Goal: Register for event/course

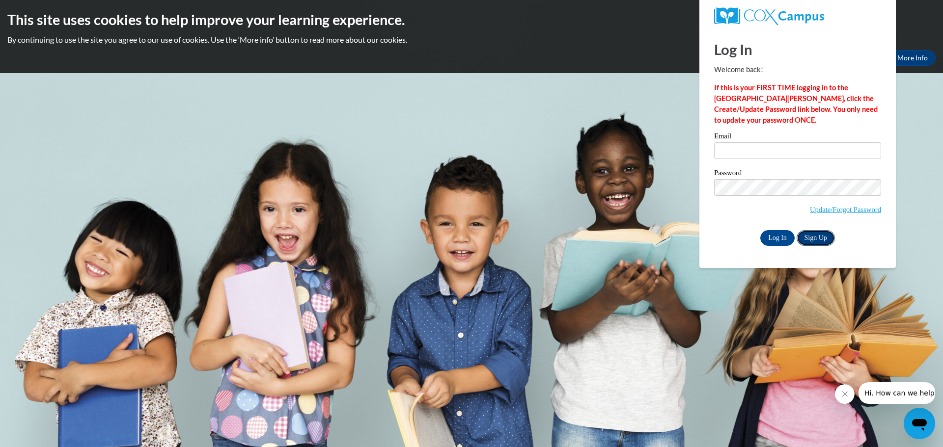
click at [814, 240] on link "Sign Up" at bounding box center [815, 238] width 38 height 16
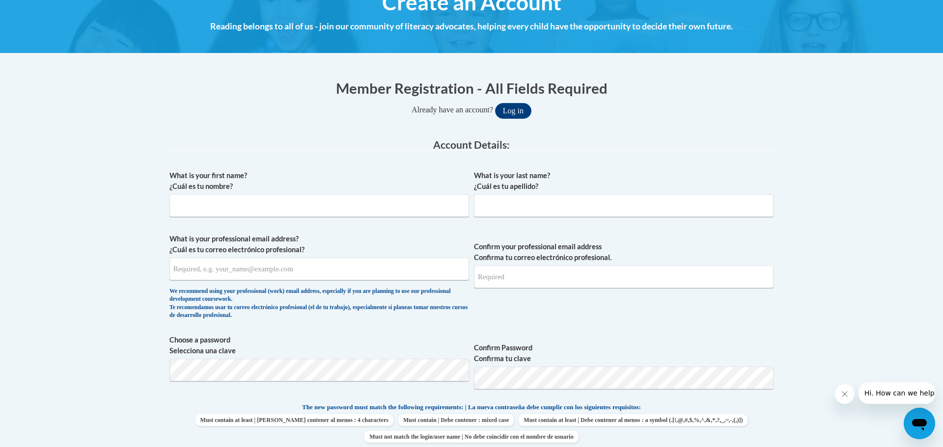
scroll to position [138, 0]
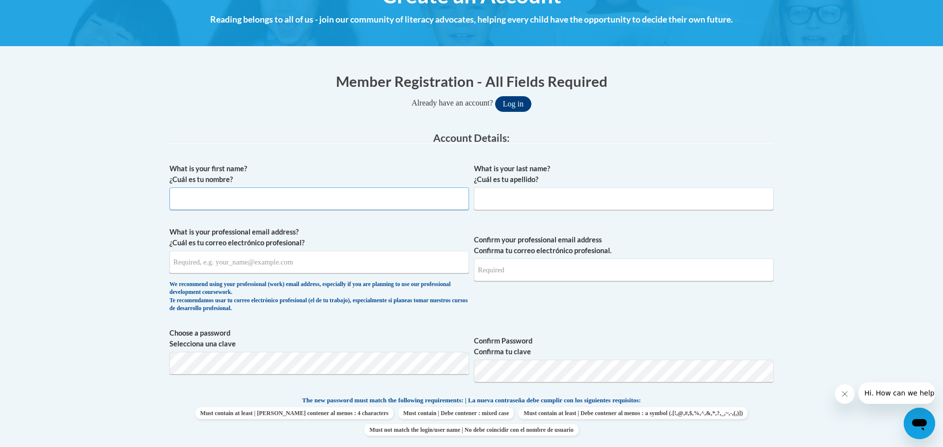
click at [329, 196] on input "What is your first name? ¿Cuál es tu nombre?" at bounding box center [319, 199] width 300 height 23
type input "[PERSON_NAME]"
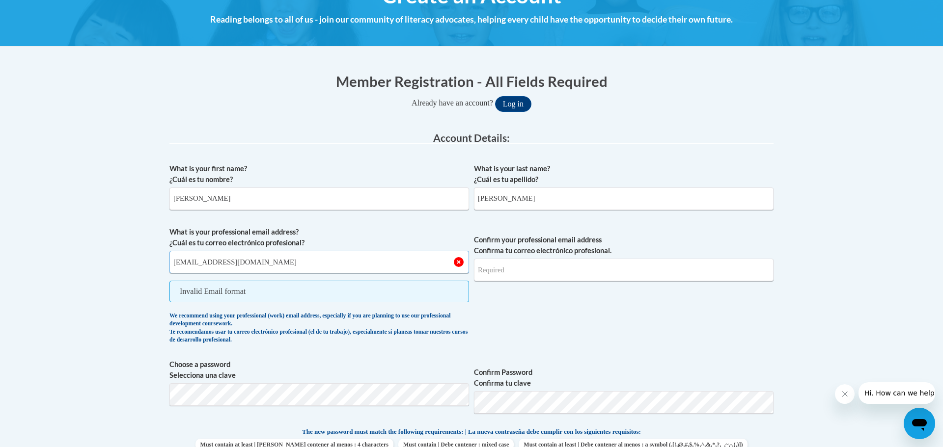
type input "[EMAIL_ADDRESS][DOMAIN_NAME]"
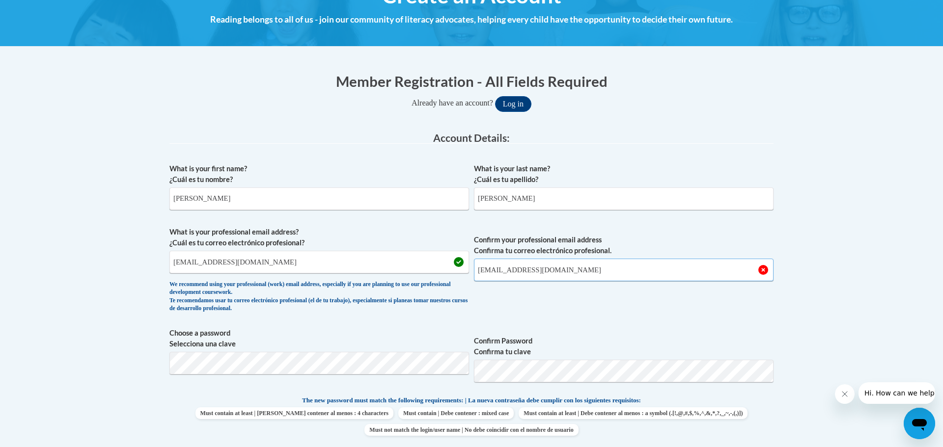
type input "[EMAIL_ADDRESS][DOMAIN_NAME]"
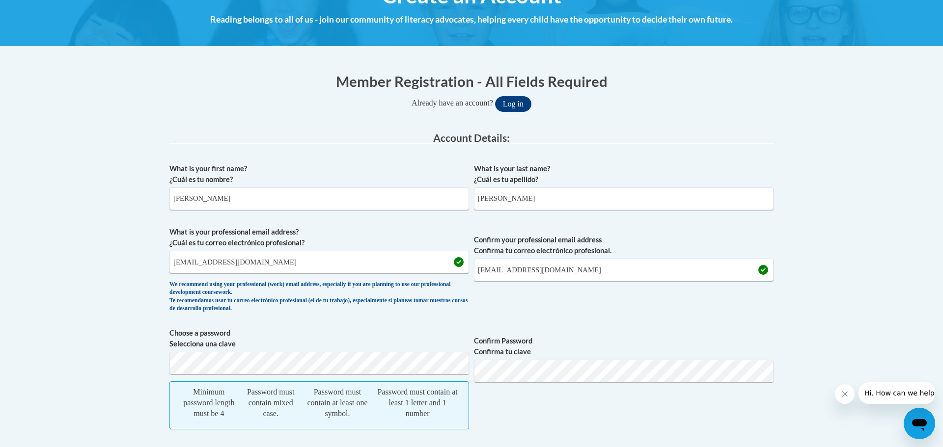
scroll to position [460, 0]
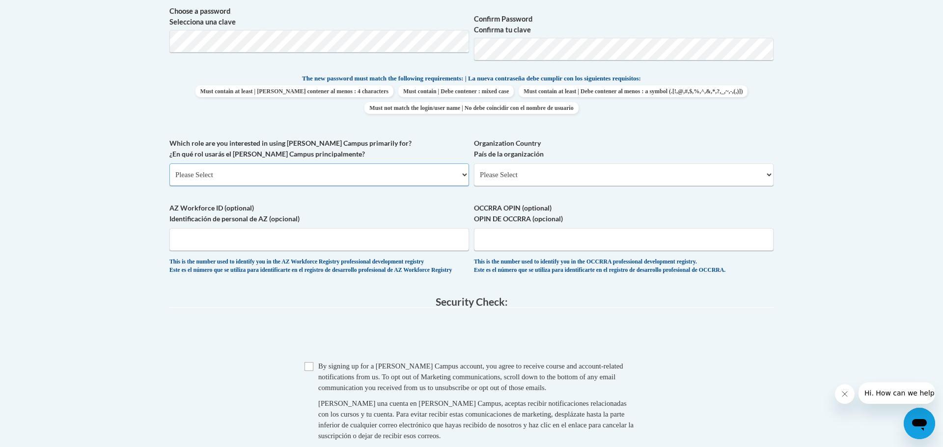
click at [318, 168] on select "Please Select College/University | Colegio/Universidad Community/Nonprofit Part…" at bounding box center [319, 175] width 300 height 23
select select "fbf2d438-af2f-41f8-98f1-81c410e29de3"
click at [169, 164] on select "Please Select College/University | Colegio/Universidad Community/Nonprofit Part…" at bounding box center [319, 175] width 300 height 23
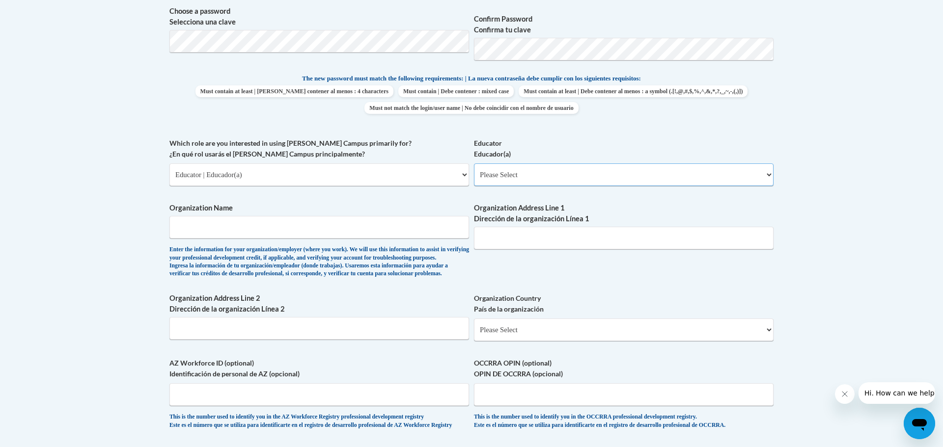
click at [521, 171] on select "Please Select Early Learning/Daycare Teacher/Family Home Care Provider | Maestr…" at bounding box center [624, 175] width 300 height 23
select select "8e40623d-54d0-45cd-9f92-5df65cd3f8cf"
click at [474, 164] on select "Please Select Early Learning/Daycare Teacher/Family Home Care Provider | Maestr…" at bounding box center [624, 175] width 300 height 23
click at [293, 226] on input "Organization Name" at bounding box center [319, 227] width 300 height 23
type input "M"
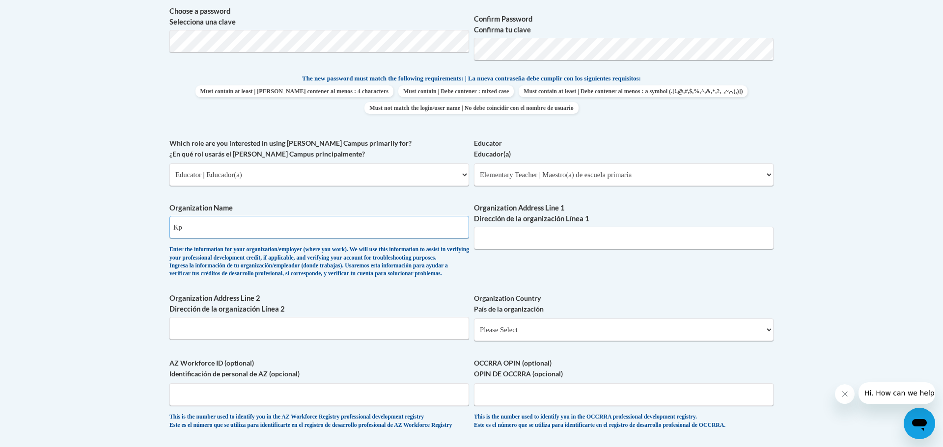
type input "K"
type input "Keshena Primary School"
click at [578, 239] on input "Organization Address Line 1 Dirección de la organización Línea 1" at bounding box center [624, 238] width 300 height 23
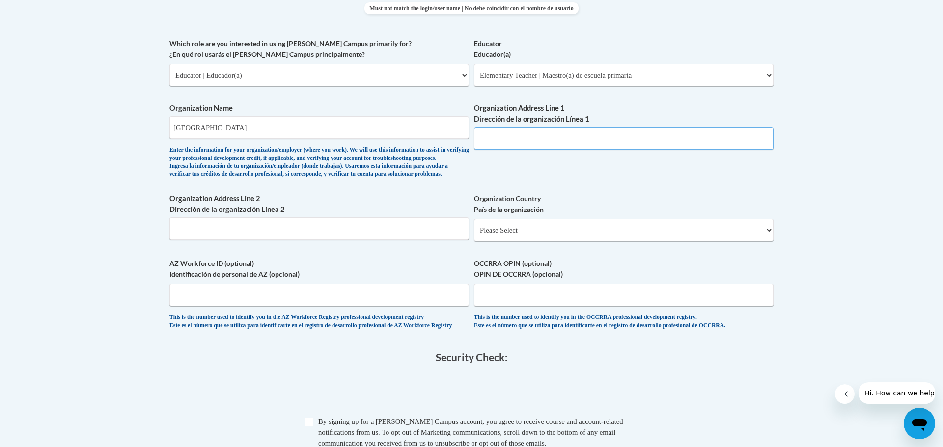
scroll to position [560, 0]
click at [517, 241] on select "Please Select United States | Estados Unidos Outside of the United States | Fue…" at bounding box center [624, 230] width 300 height 23
select select "ad49bcad-a171-4b2e-b99c-48b446064914"
click at [474, 234] on select "Please Select United States | Estados Unidos Outside of the United States | Fue…" at bounding box center [624, 230] width 300 height 23
select select
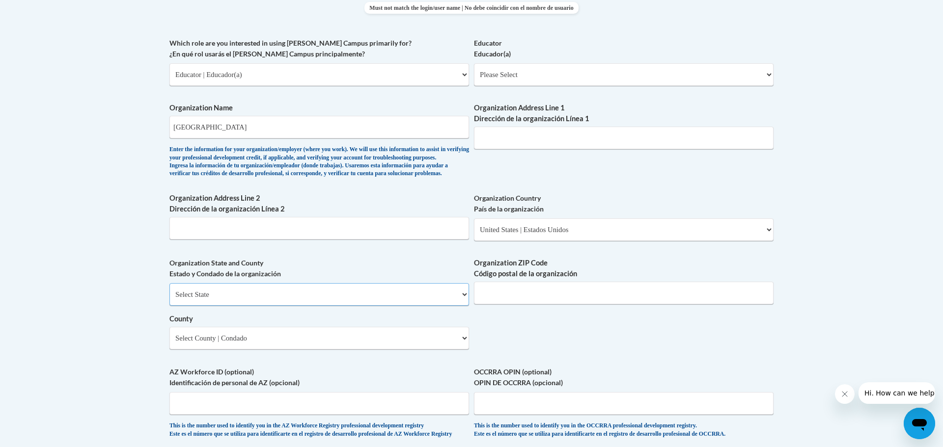
click at [386, 306] on select "Select State Alabama Alaska Arizona Arkansas California Colorado Connecticut De…" at bounding box center [319, 294] width 300 height 23
select select "Wisconsin"
click at [169, 300] on select "Select State Alabama Alaska Arizona Arkansas California Colorado Connecticut De…" at bounding box center [319, 294] width 300 height 23
click at [514, 304] on input "Organization ZIP Code Código postal de la organización" at bounding box center [624, 293] width 300 height 23
click at [410, 350] on select "Select County Adams Ashland Barron Bayfield Brown Buffalo Burnett Calumet Chipp…" at bounding box center [319, 338] width 300 height 23
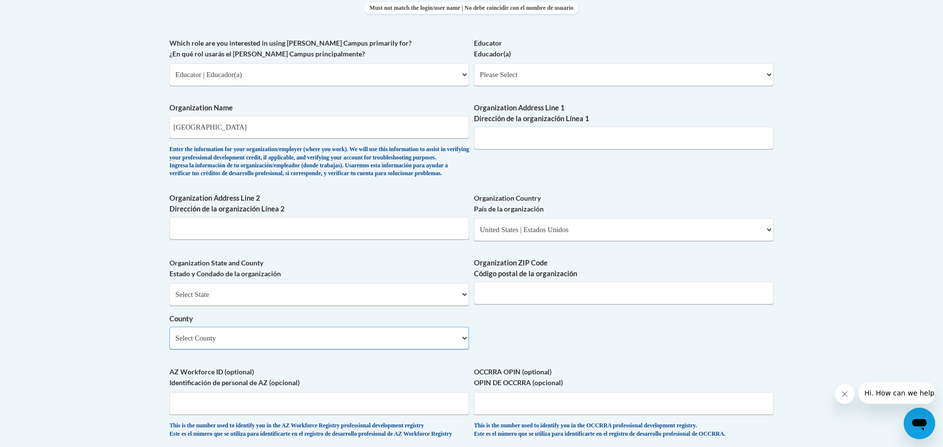
select select "Menominee"
click at [169, 343] on select "Select County Adams Ashland Barron Bayfield Brown Buffalo Burnett Calumet Chipp…" at bounding box center [319, 338] width 300 height 23
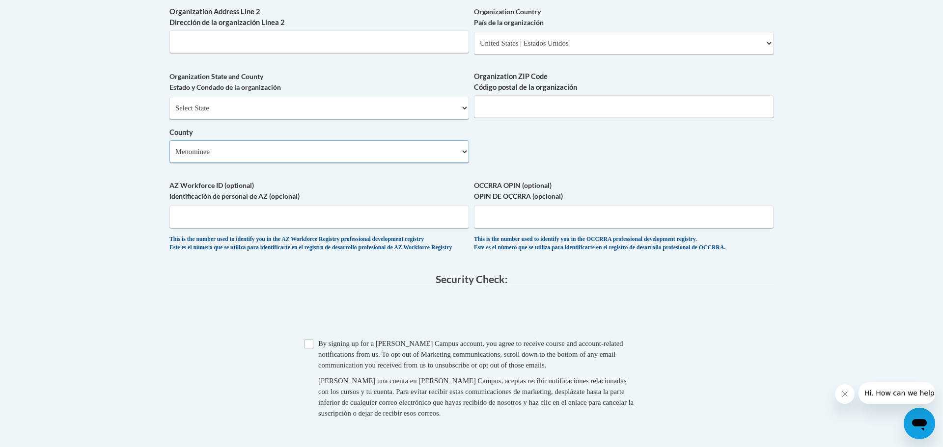
scroll to position [749, 0]
click at [309, 347] on input "Checkbox" at bounding box center [308, 342] width 9 height 9
checkbox input "true"
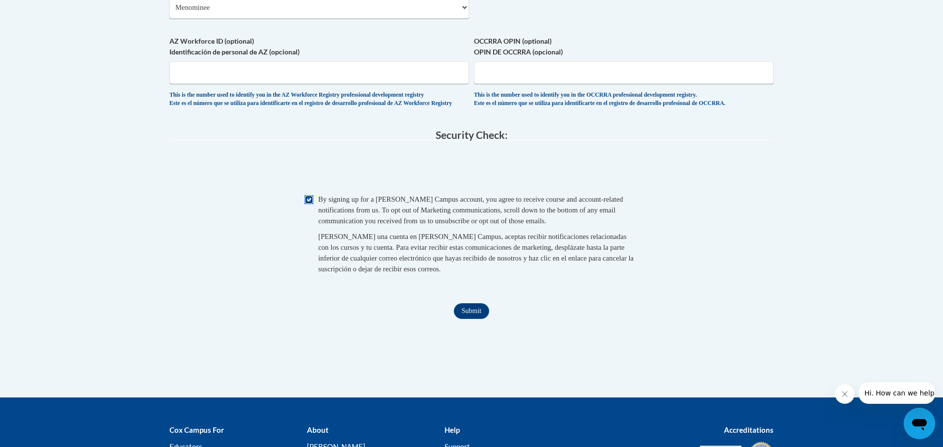
scroll to position [892, 0]
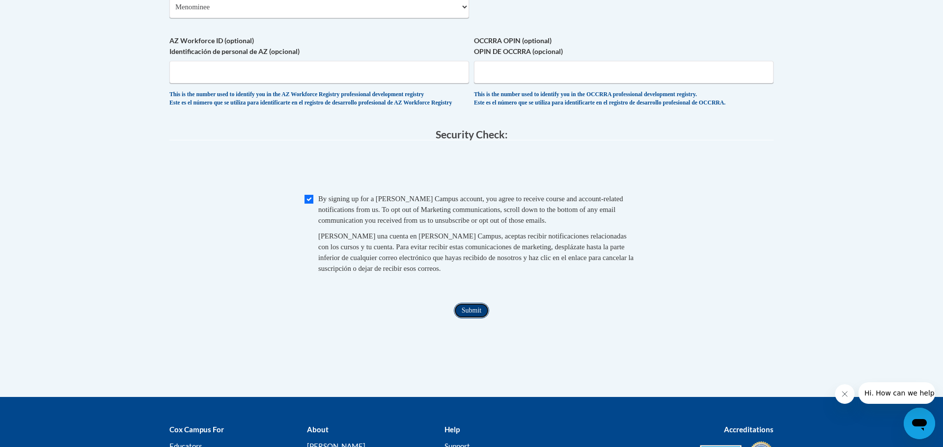
click at [481, 319] on input "Submit" at bounding box center [471, 311] width 35 height 16
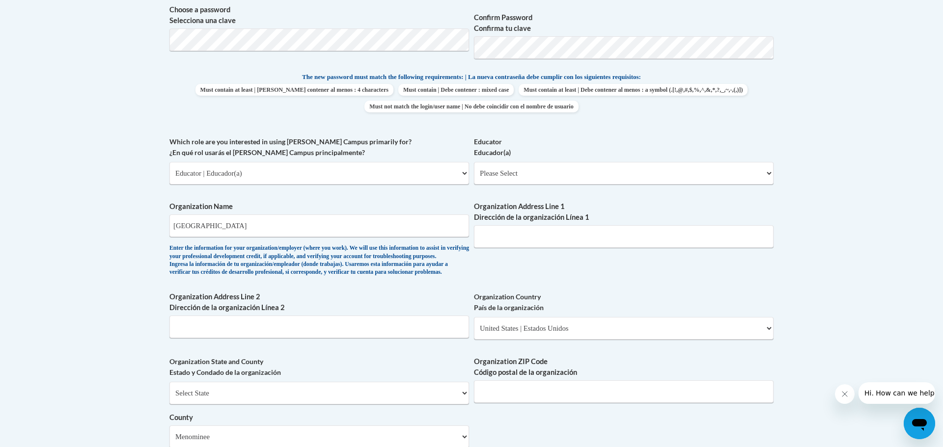
scroll to position [461, 0]
click at [504, 239] on input "Organization Address Line 1 Dirección de la organización Línea 1" at bounding box center [624, 237] width 300 height 23
paste input "N522 STH 47-55"
type input "N522 STH 47-55"
click at [267, 339] on input "Organization Address Line 2 Dirección de la organización Línea 2" at bounding box center [319, 328] width 300 height 23
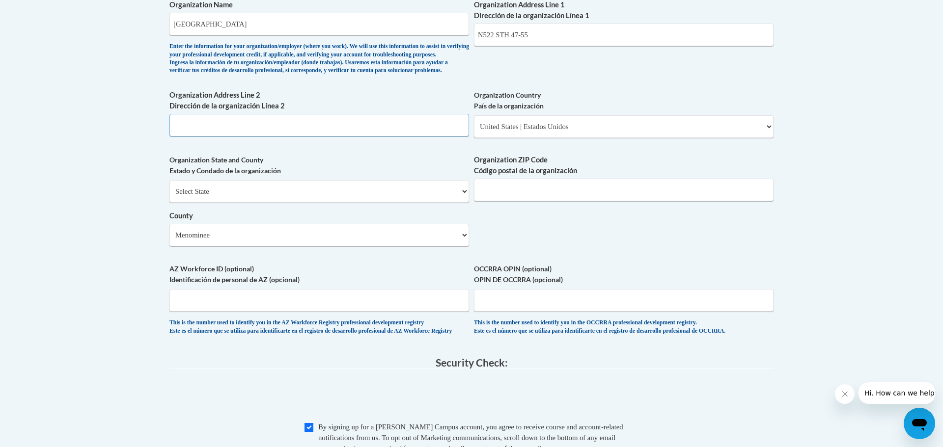
scroll to position [664, 0]
click at [514, 201] on input "Organization ZIP Code Código postal de la organización" at bounding box center [624, 189] width 300 height 23
type input "54135"
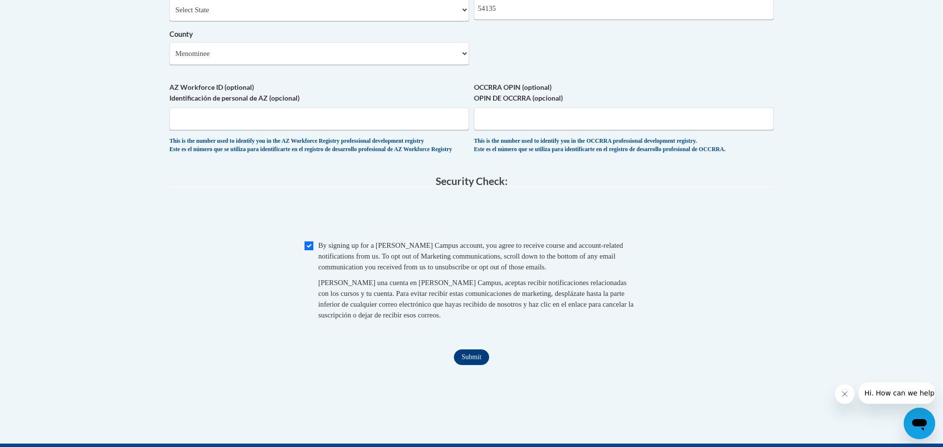
scroll to position [857, 0]
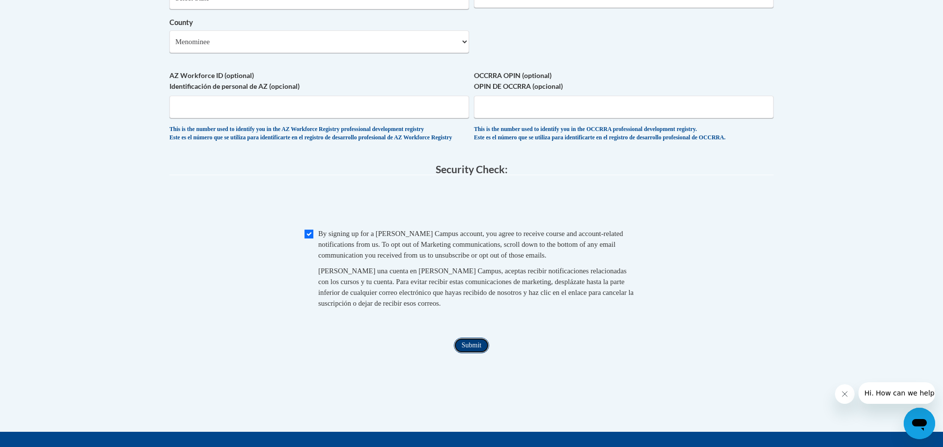
click at [474, 354] on input "Submit" at bounding box center [471, 346] width 35 height 16
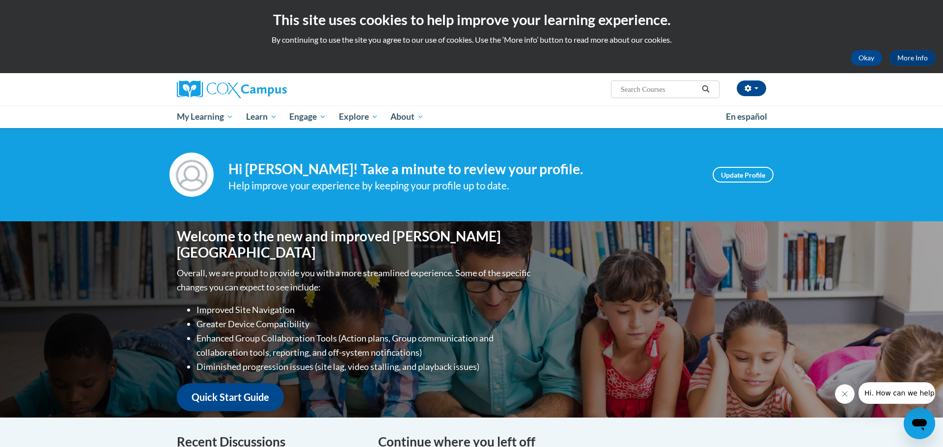
click at [478, 145] on div "Your profile Hi Hannah Molitor! Take a minute to review your profile. Help impr…" at bounding box center [471, 174] width 943 height 93
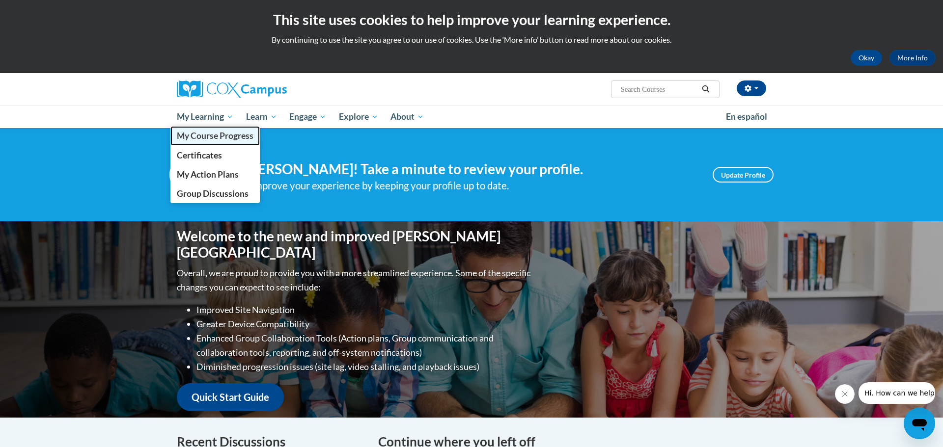
click at [204, 137] on span "My Course Progress" at bounding box center [215, 136] width 77 height 10
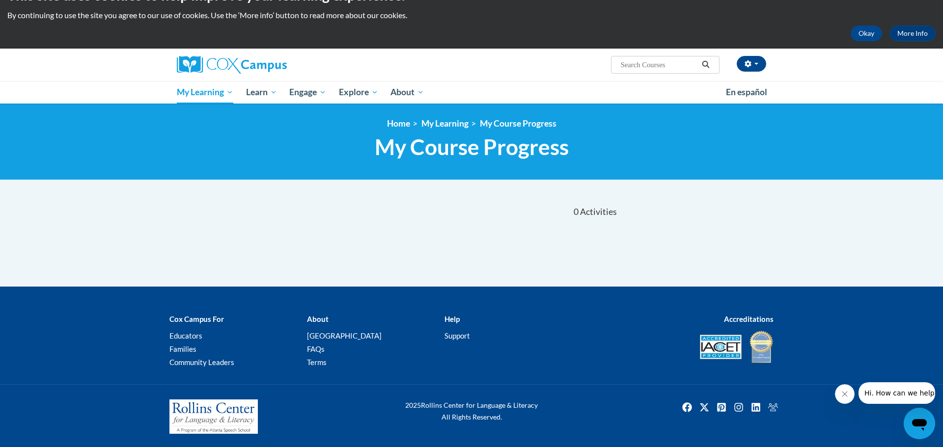
scroll to position [26, 0]
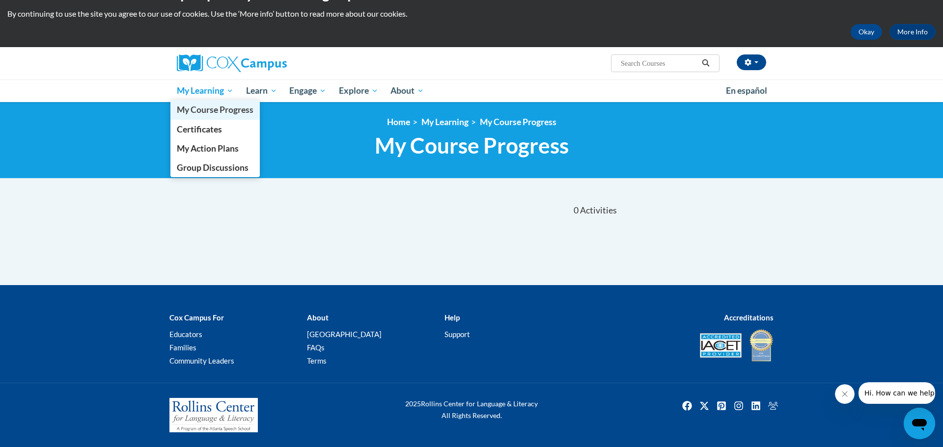
click at [192, 107] on span "My Course Progress" at bounding box center [215, 110] width 77 height 10
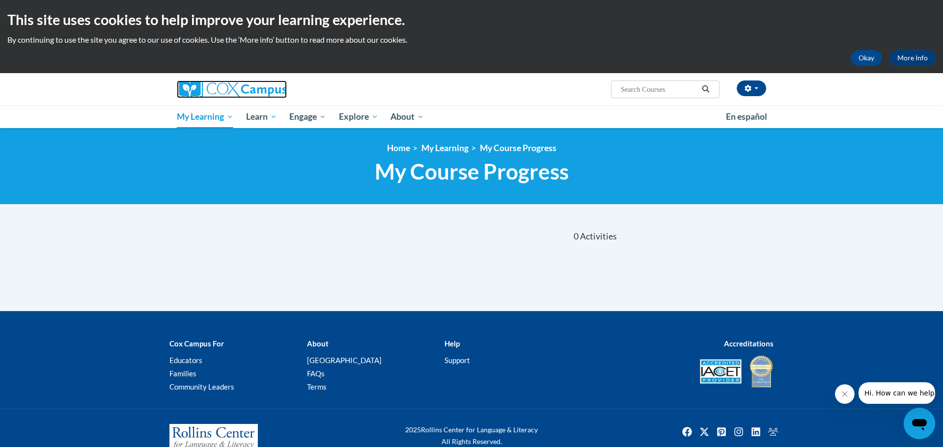
click at [215, 84] on img at bounding box center [232, 90] width 110 height 18
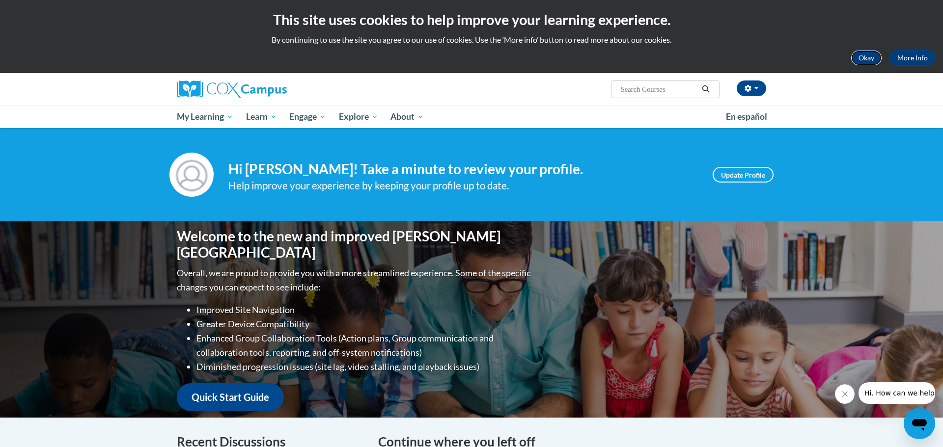
click at [869, 57] on button "Okay" at bounding box center [865, 58] width 31 height 16
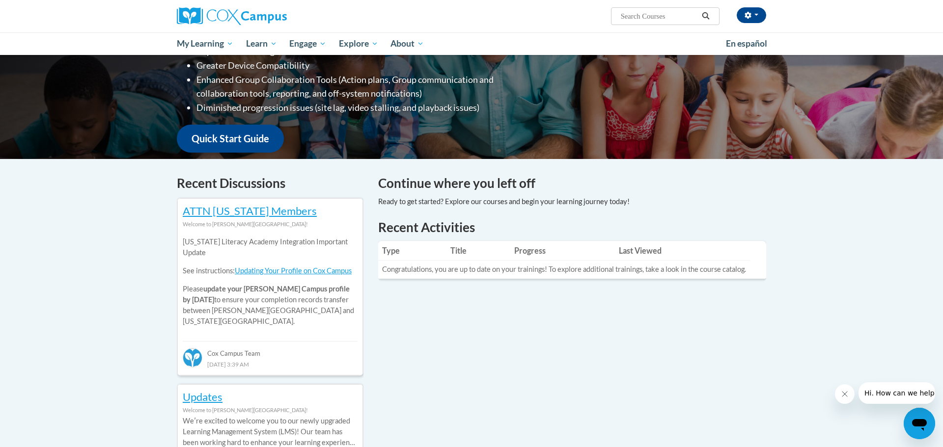
scroll to position [183, 0]
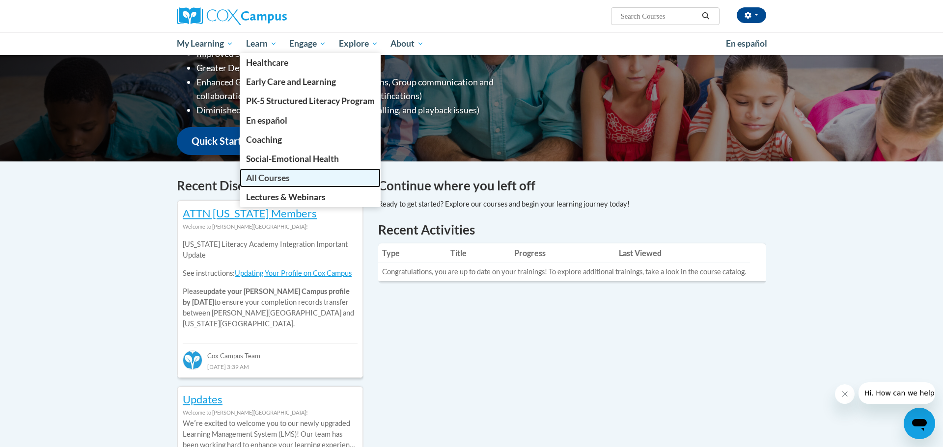
click at [269, 182] on span "All Courses" at bounding box center [268, 178] width 44 height 10
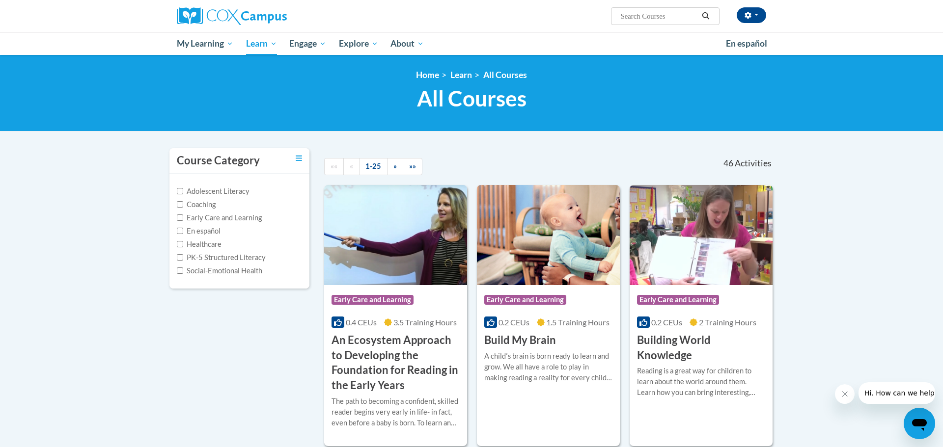
click at [668, 19] on input "Search..." at bounding box center [659, 16] width 79 height 12
type input "systematic"
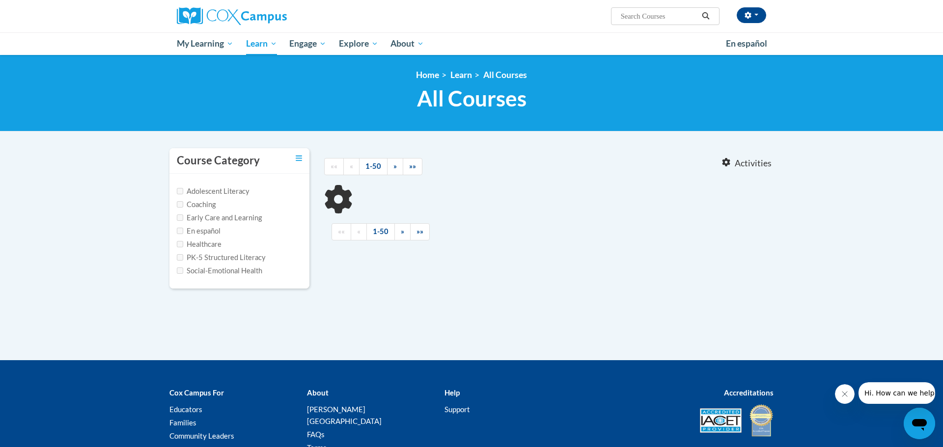
type input "systematic"
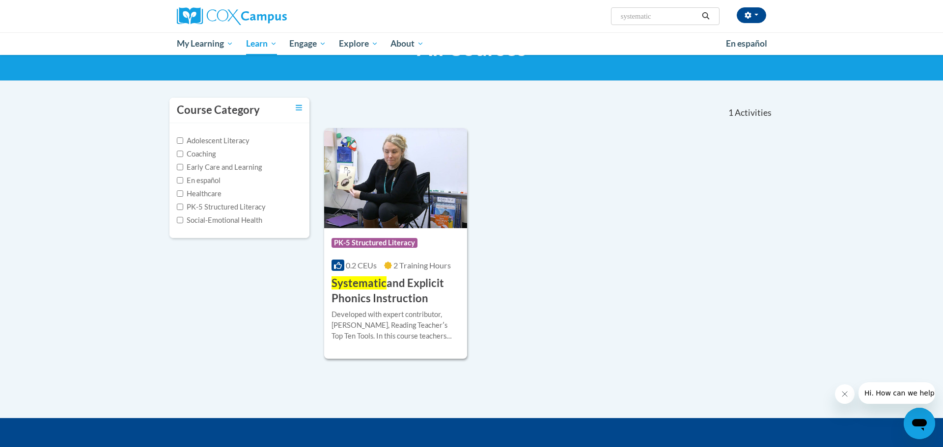
scroll to position [51, 0]
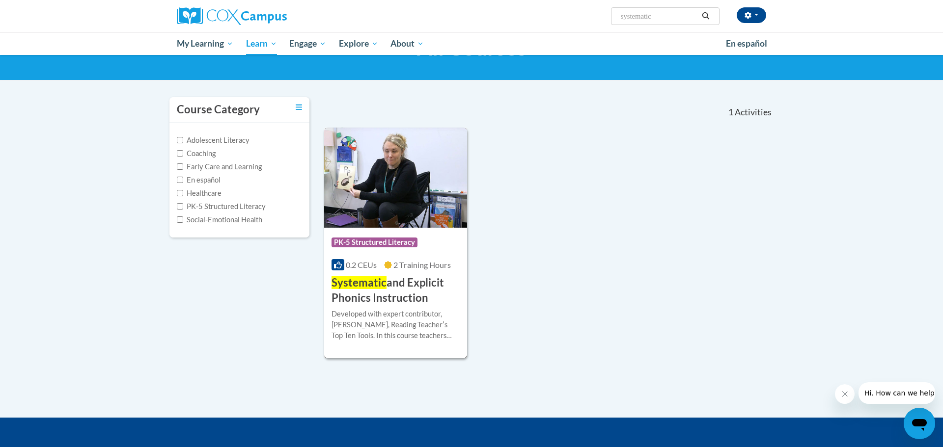
click at [419, 284] on h3 "Systematic and Explicit Phonics Instruction" at bounding box center [395, 290] width 128 height 30
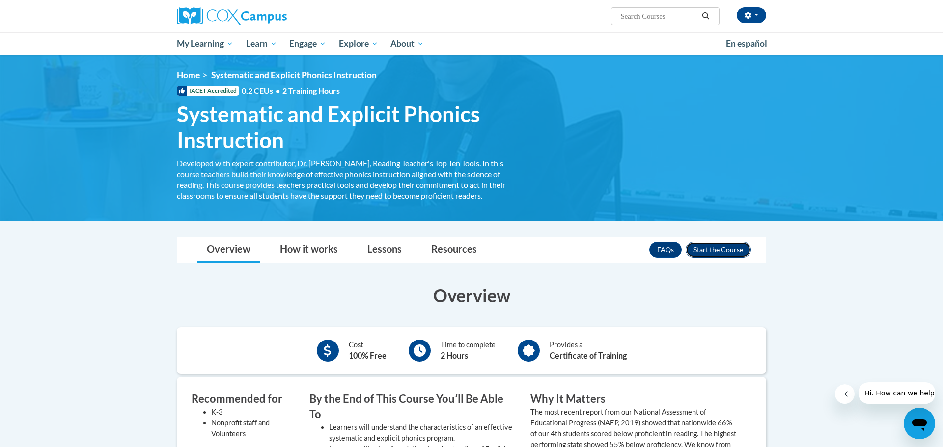
click at [727, 253] on button "Enroll" at bounding box center [717, 250] width 65 height 16
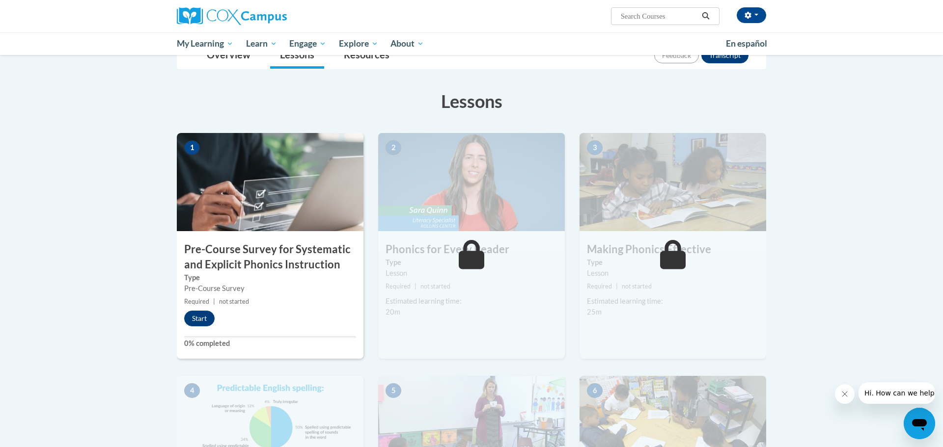
scroll to position [125, 0]
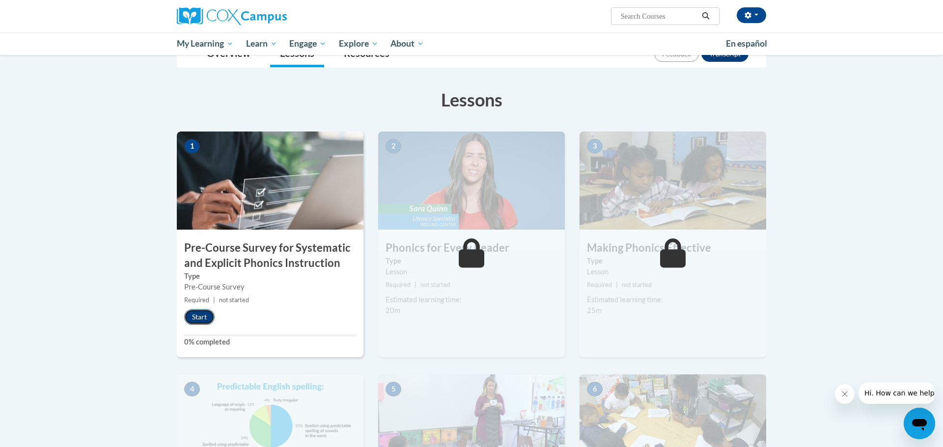
click at [203, 321] on button "Start" at bounding box center [199, 317] width 30 height 16
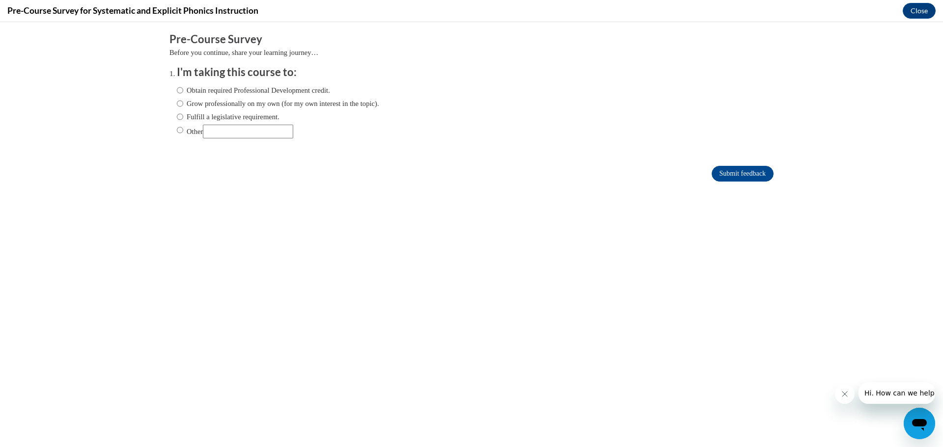
scroll to position [0, 0]
click at [245, 120] on label "Fulfill a legislative requirement." at bounding box center [228, 116] width 103 height 11
click at [183, 120] on input "Fulfill a legislative requirement." at bounding box center [180, 116] width 6 height 11
radio input "true"
click at [730, 174] on input "Submit feedback" at bounding box center [742, 174] width 62 height 16
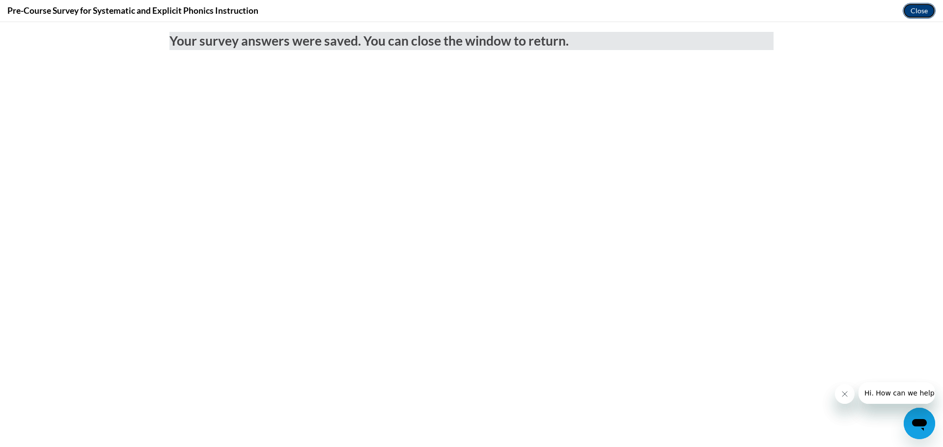
click at [917, 7] on button "Close" at bounding box center [919, 11] width 33 height 16
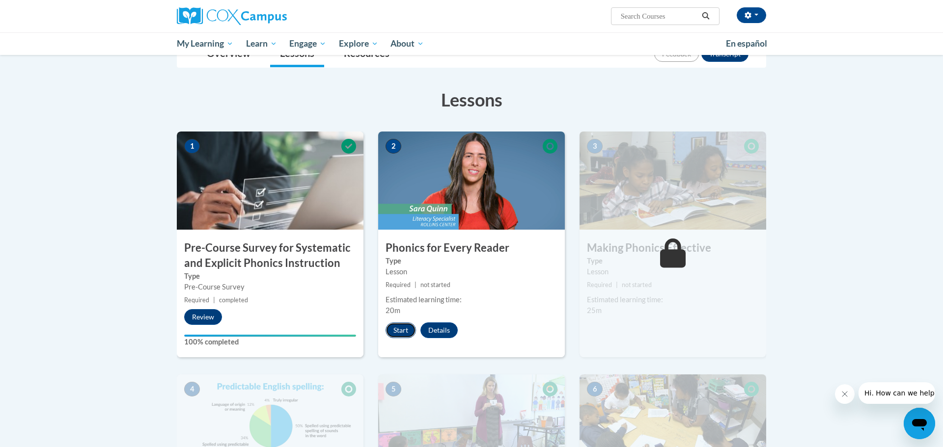
click at [397, 324] on button "Start" at bounding box center [400, 331] width 30 height 16
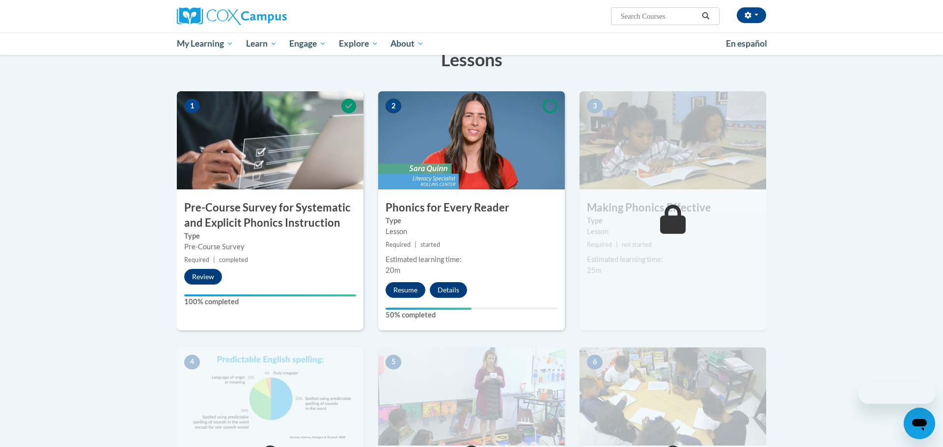
scroll to position [125, 0]
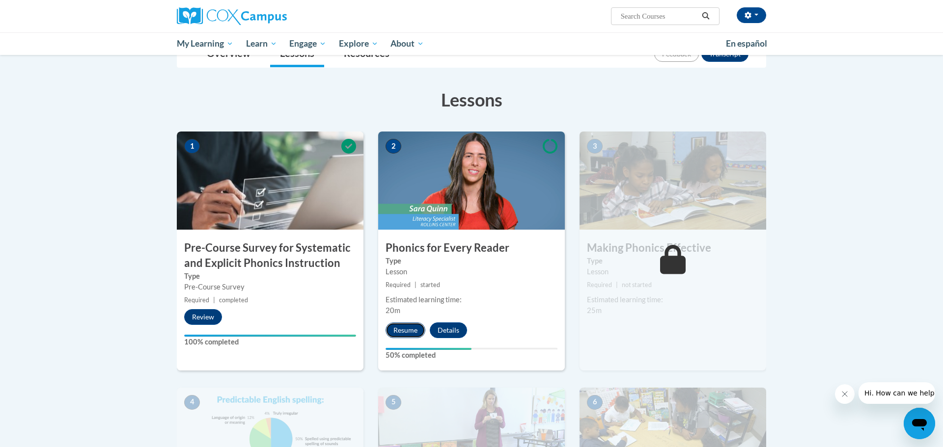
click at [410, 333] on button "Resume" at bounding box center [405, 331] width 40 height 16
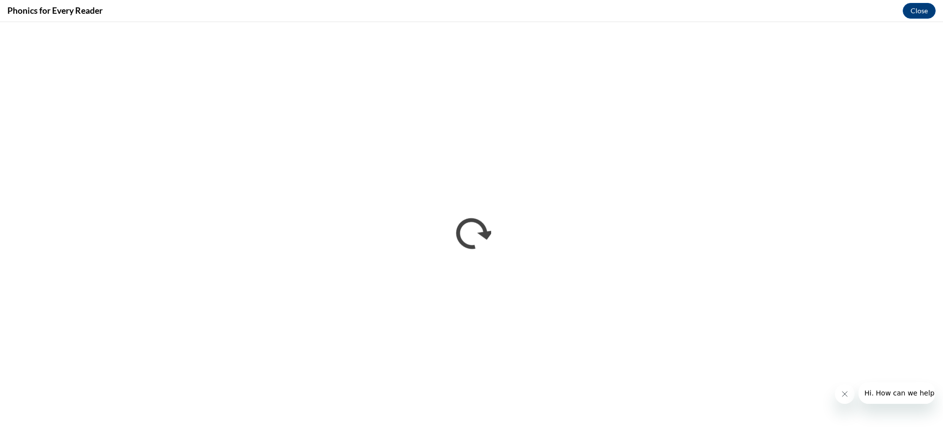
scroll to position [0, 0]
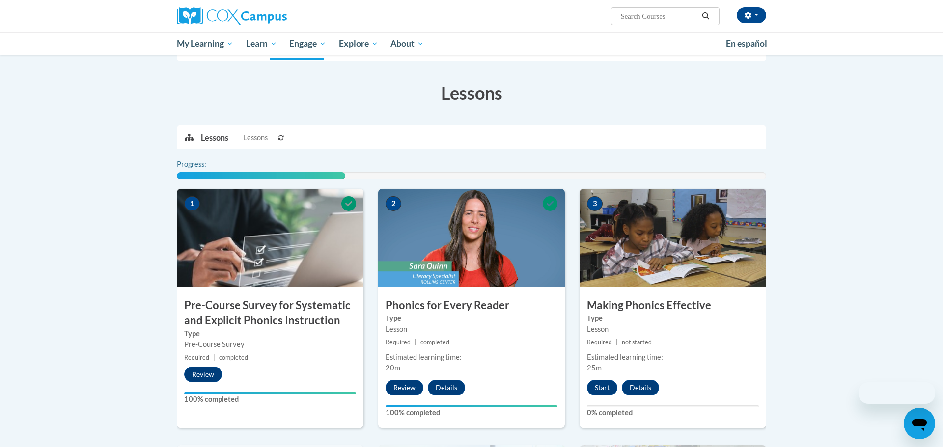
scroll to position [149, 0]
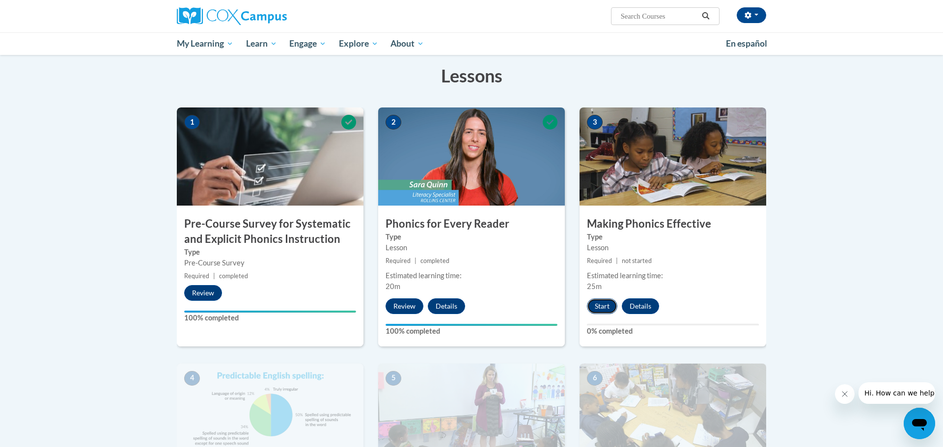
click at [604, 309] on button "Start" at bounding box center [602, 307] width 30 height 16
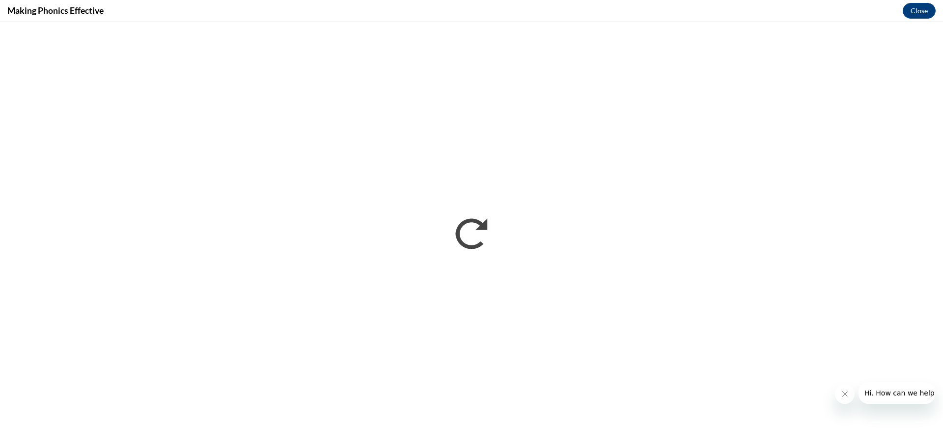
scroll to position [0, 0]
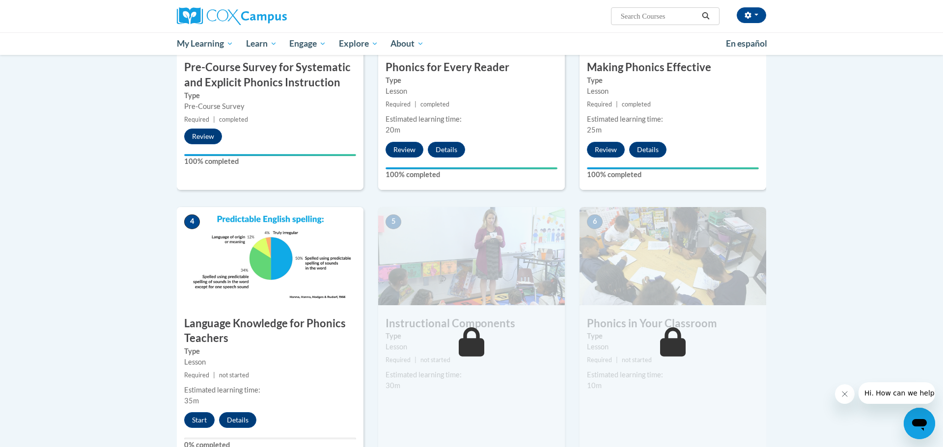
scroll to position [309, 0]
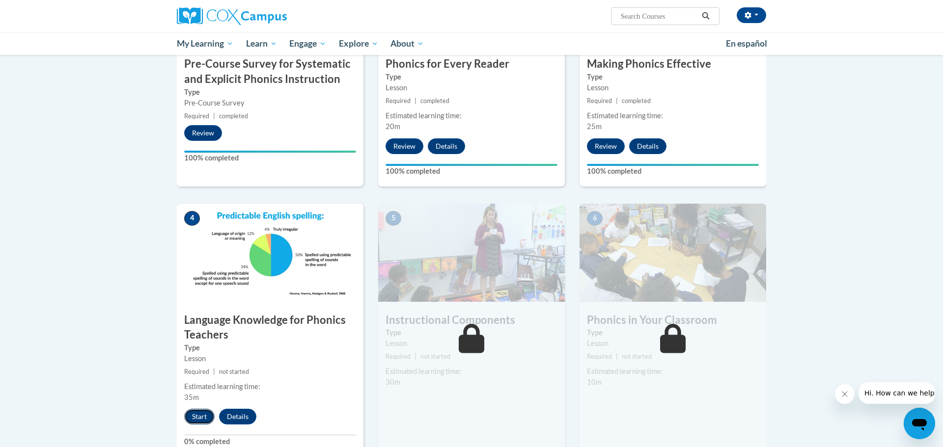
click at [200, 421] on button "Start" at bounding box center [199, 417] width 30 height 16
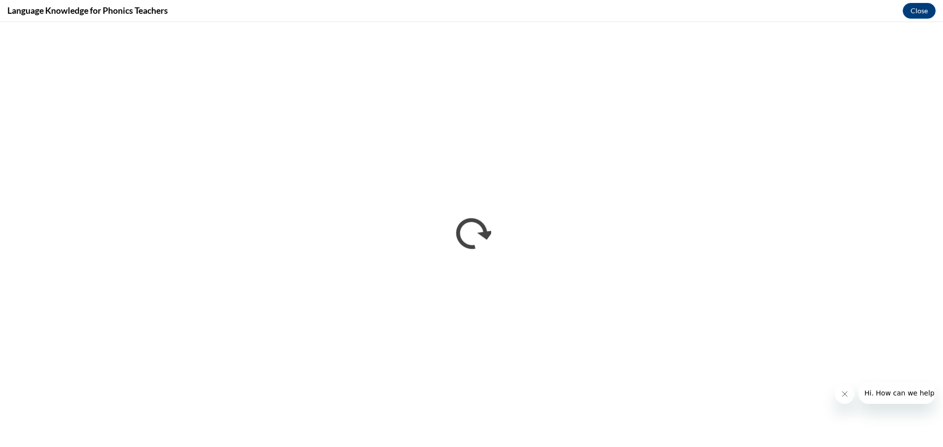
scroll to position [0, 0]
click at [848, 395] on button "Close message from company" at bounding box center [845, 394] width 20 height 20
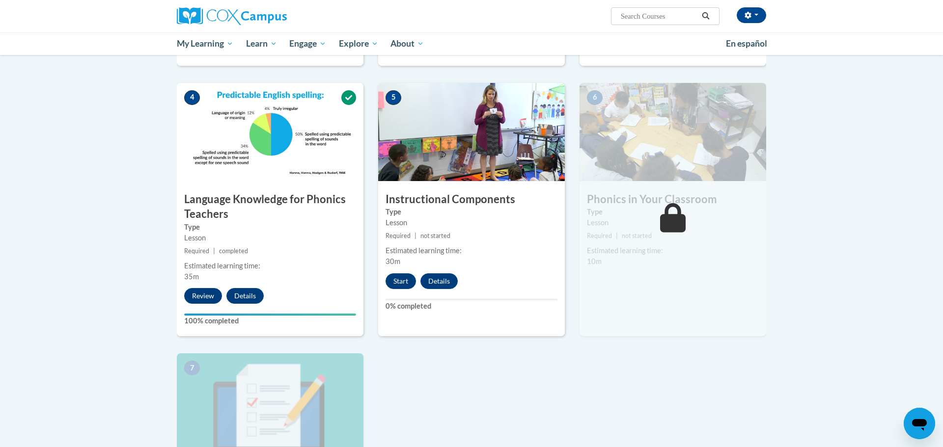
scroll to position [435, 0]
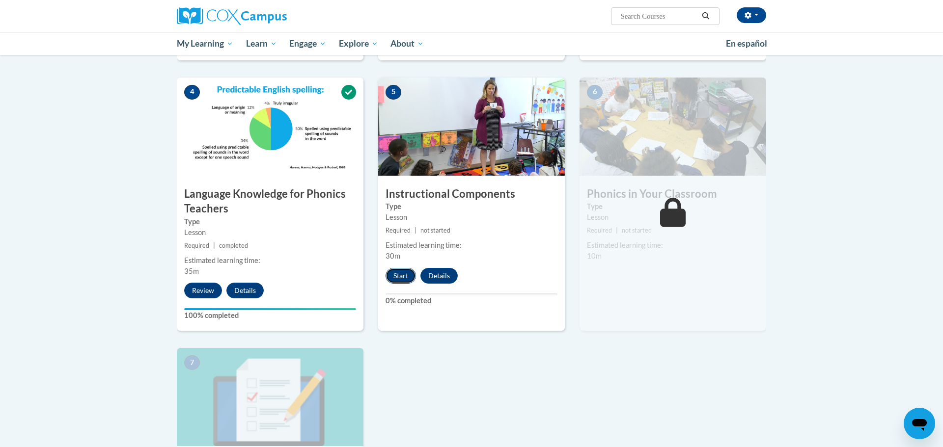
click at [395, 277] on button "Start" at bounding box center [400, 276] width 30 height 16
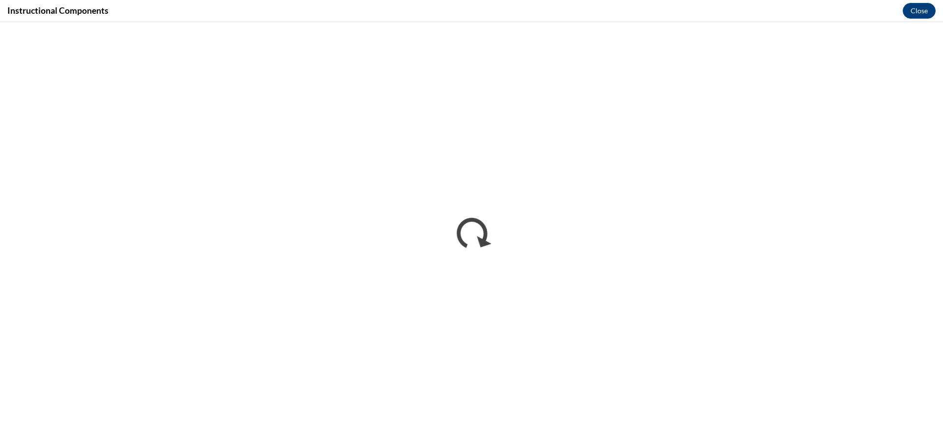
scroll to position [0, 0]
